Goal: Transaction & Acquisition: Book appointment/travel/reservation

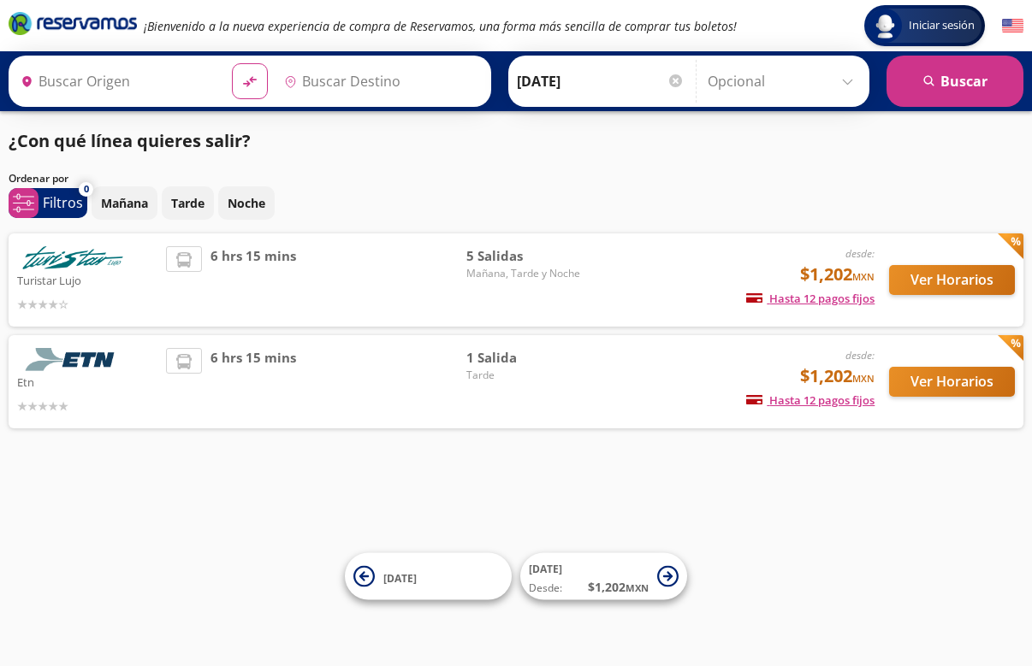
type input "Central Autobuses Capu, Puebla"
type input "[GEOGRAPHIC_DATA], [GEOGRAPHIC_DATA]"
click at [942, 286] on button "Ver Horarios" at bounding box center [952, 280] width 126 height 30
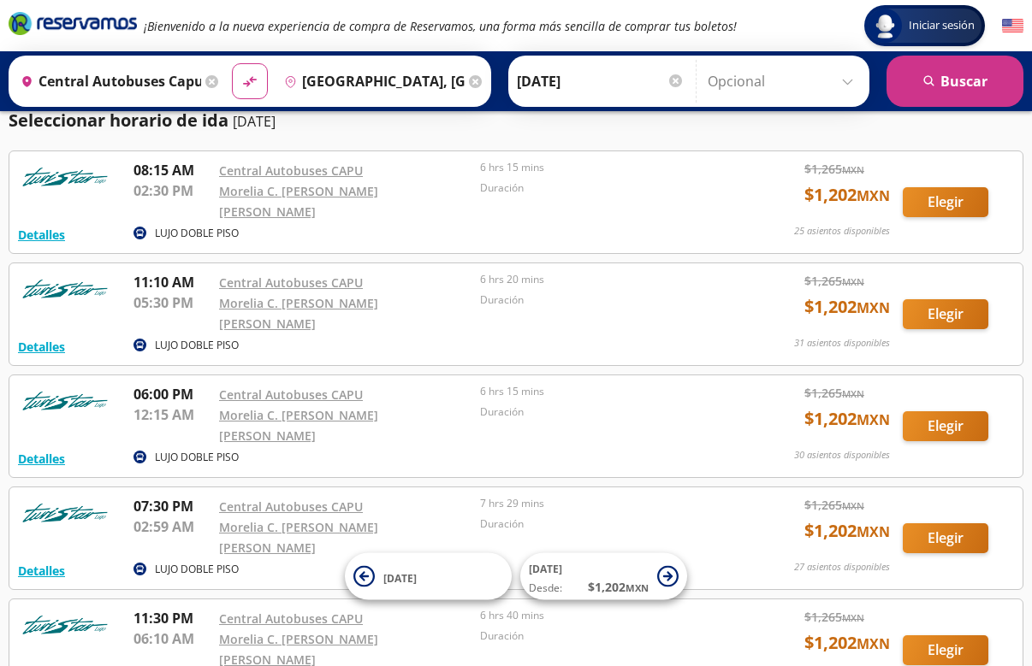
scroll to position [50, 0]
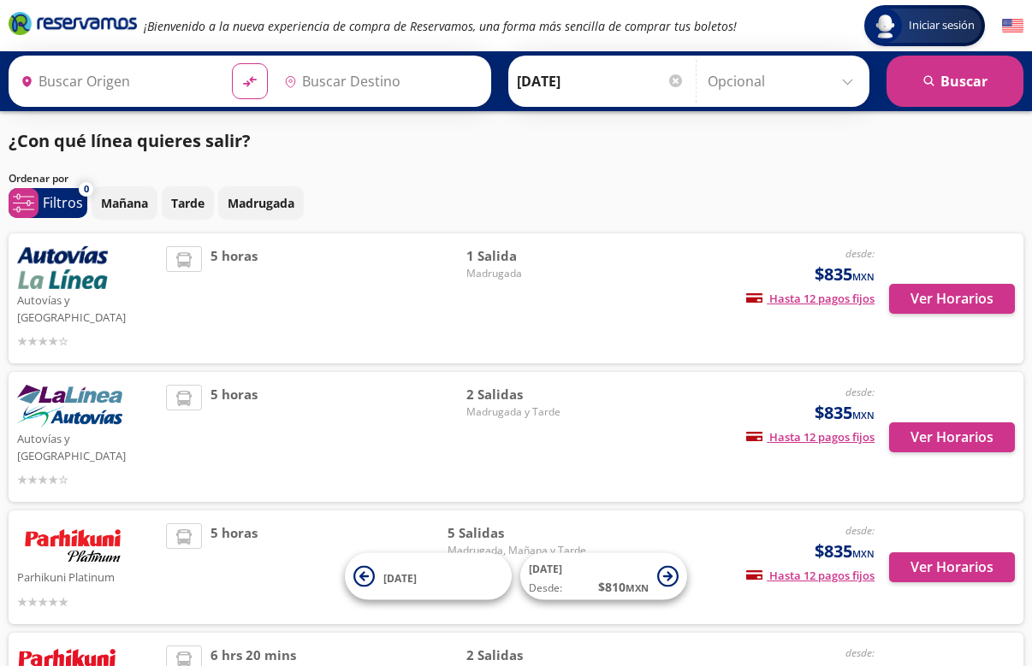
type input "[GEOGRAPHIC_DATA], [GEOGRAPHIC_DATA]"
type input "Zihuatanejo, [GEOGRAPHIC_DATA]"
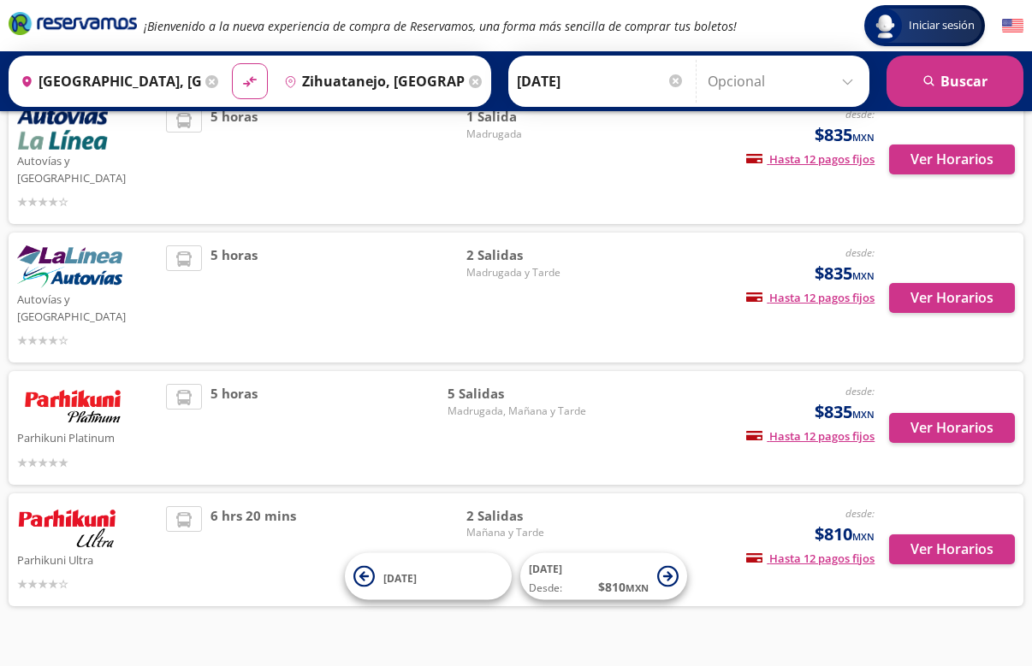
scroll to position [139, 0]
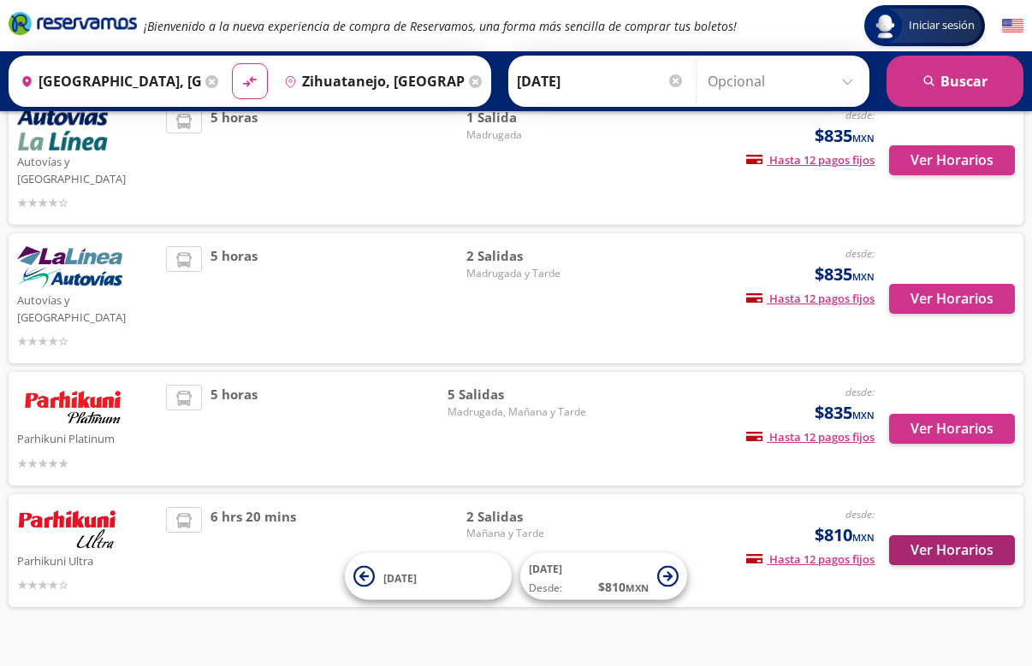
click at [937, 536] on button "Ver Horarios" at bounding box center [952, 551] width 126 height 30
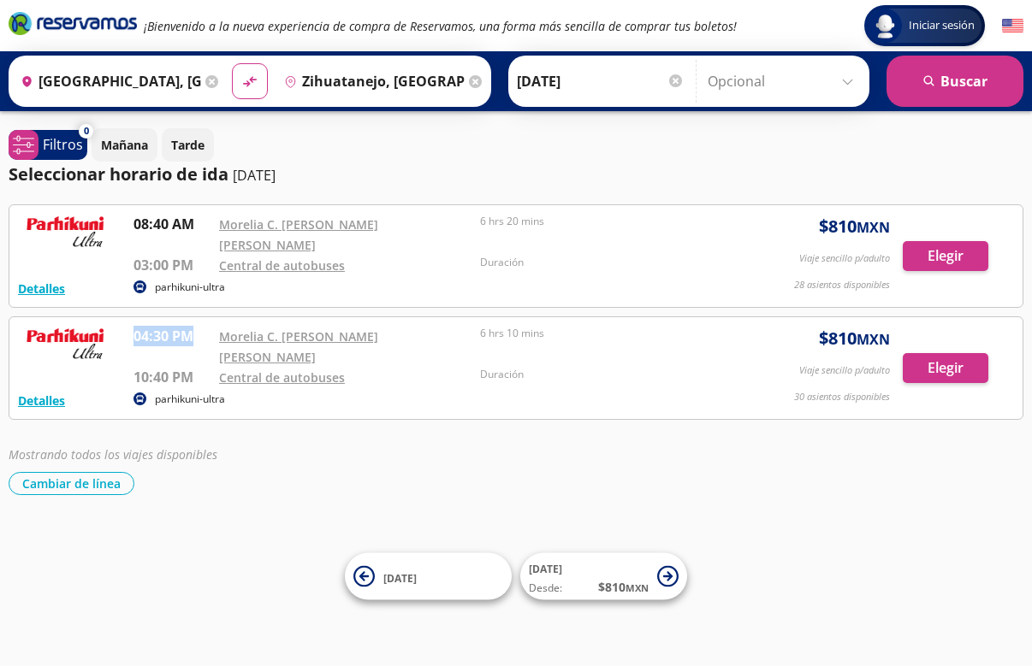
drag, startPoint x: 135, startPoint y: 317, endPoint x: 192, endPoint y: 318, distance: 56.5
click at [191, 326] on p "04:30 PM" at bounding box center [171, 336] width 77 height 21
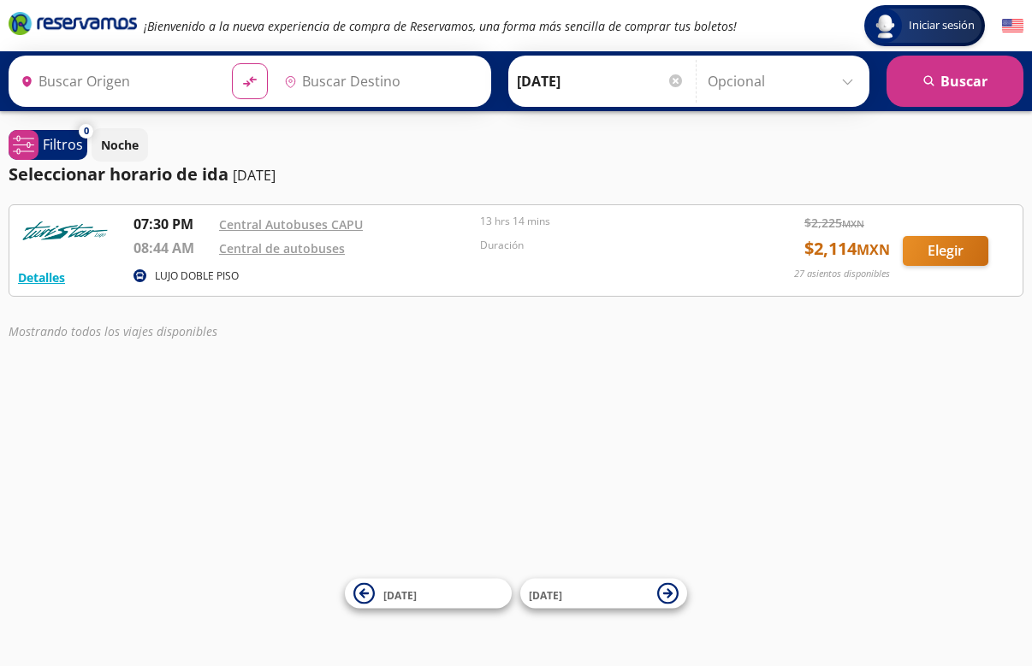
type input "Central Autobuses Capu, Puebla"
type input "Zihuatanejo, [GEOGRAPHIC_DATA]"
